Goal: Communication & Community: Ask a question

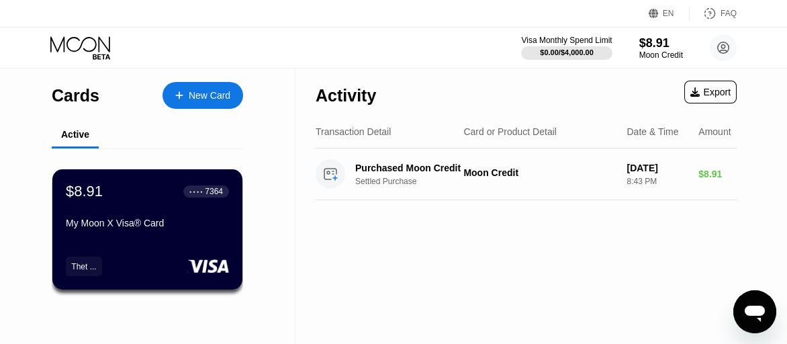
click at [742, 295] on div "Open messaging window" at bounding box center [754, 311] width 40 height 40
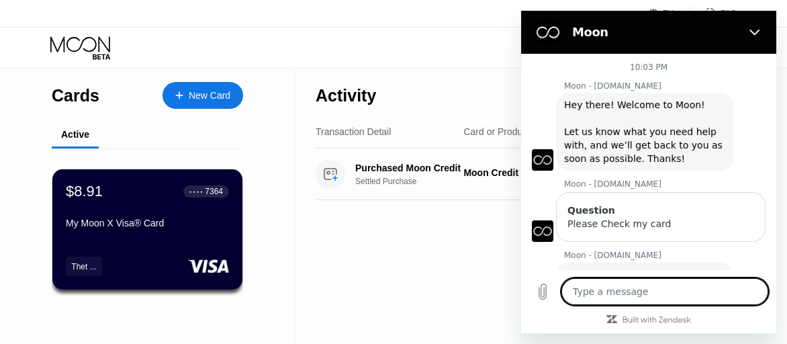
type textarea "x"
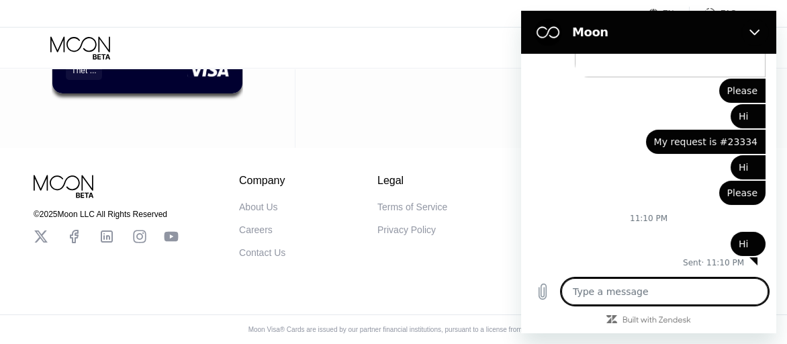
scroll to position [205, 0]
click at [668, 283] on textarea at bounding box center [664, 291] width 207 height 27
type textarea "h"
type textarea "x"
type textarea "he"
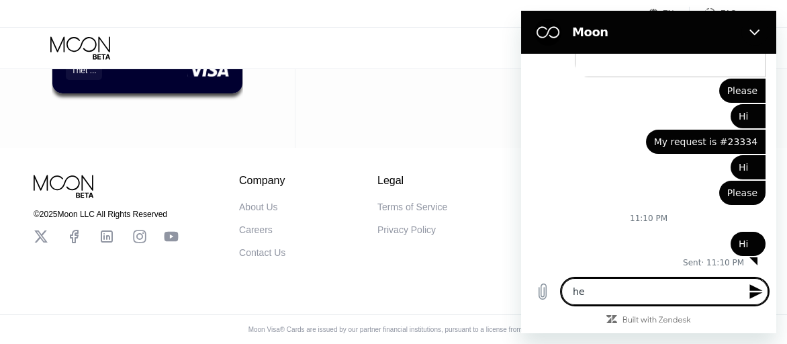
type textarea "x"
type textarea "hel"
type textarea "x"
type textarea "hell"
type textarea "x"
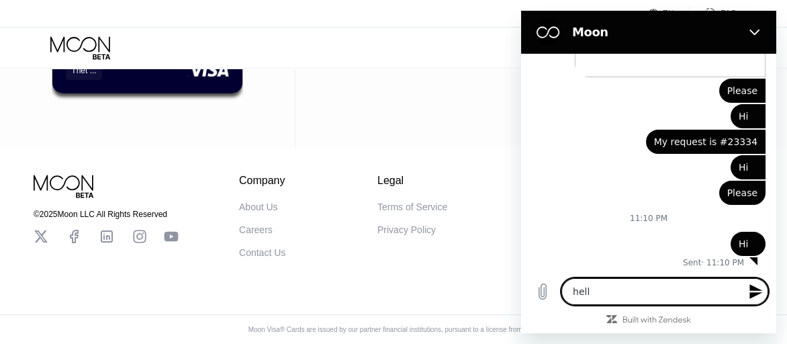
type textarea "hello"
type textarea "x"
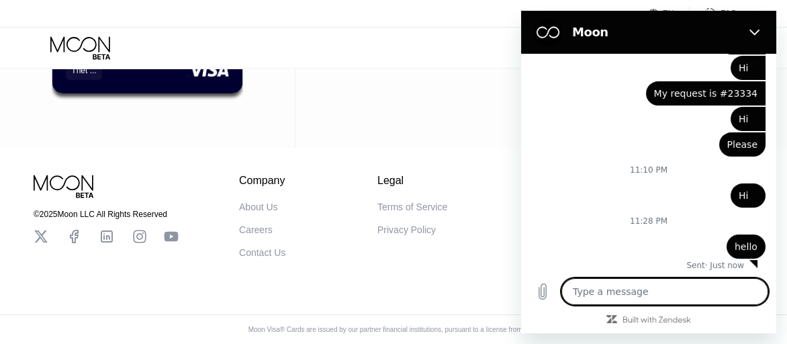
scroll to position [508, 0]
